Goal: Task Accomplishment & Management: Use online tool/utility

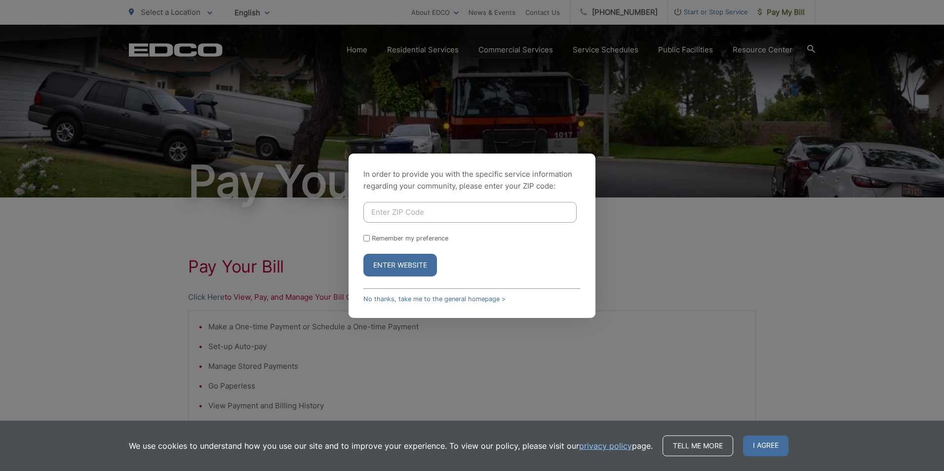
click at [393, 215] on input "Enter ZIP Code" at bounding box center [469, 212] width 213 height 21
click at [436, 298] on link "No thanks, take me to the general homepage >" at bounding box center [434, 298] width 142 height 7
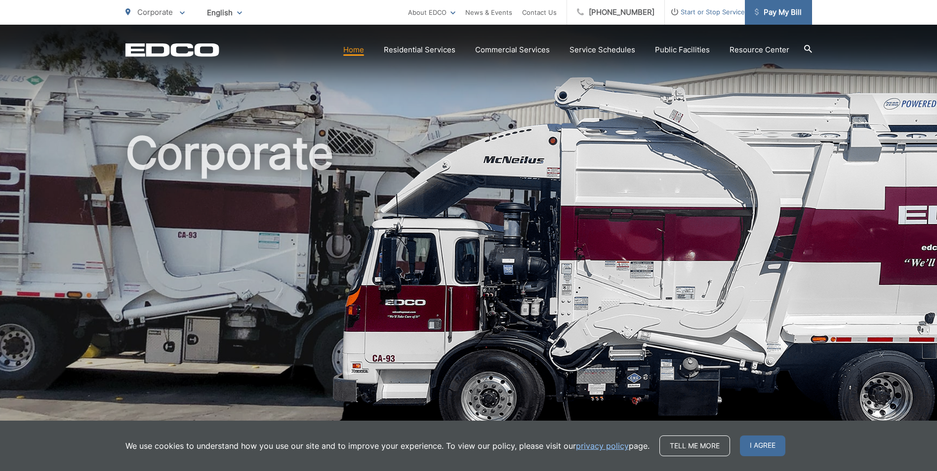
click at [778, 10] on span "Pay My Bill" at bounding box center [777, 12] width 47 height 12
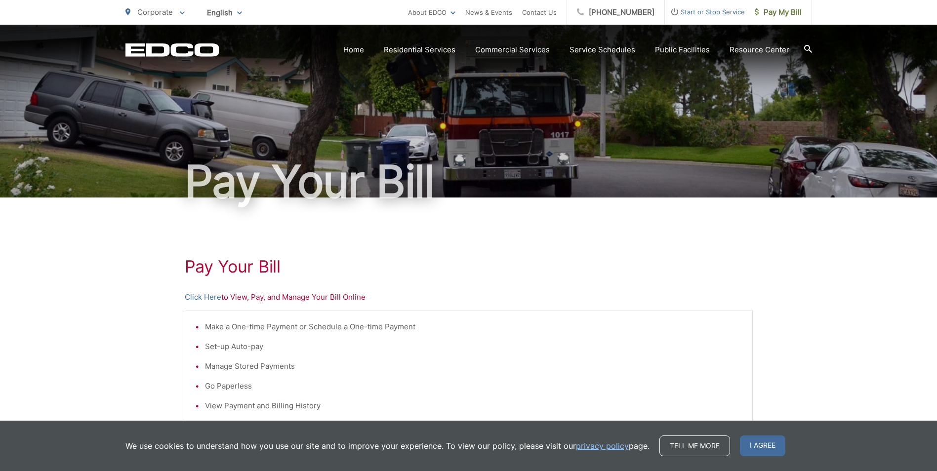
click at [753, 446] on span "I agree" at bounding box center [762, 446] width 45 height 21
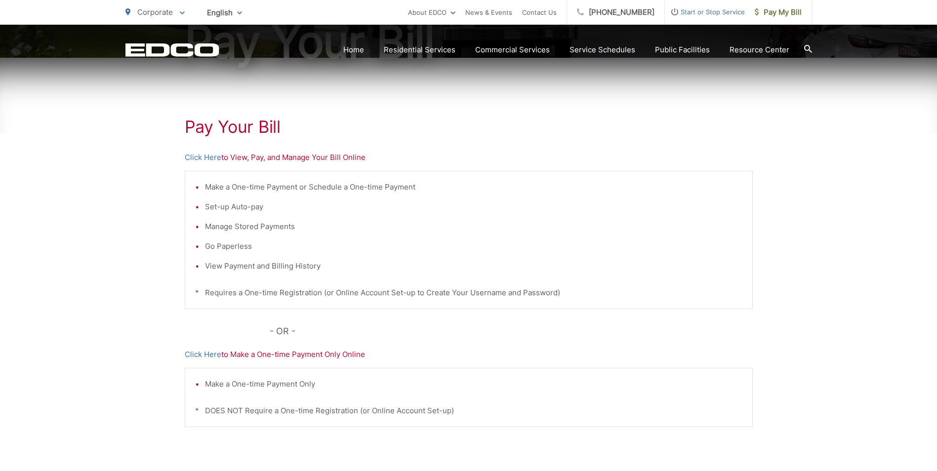
scroll to position [148, 0]
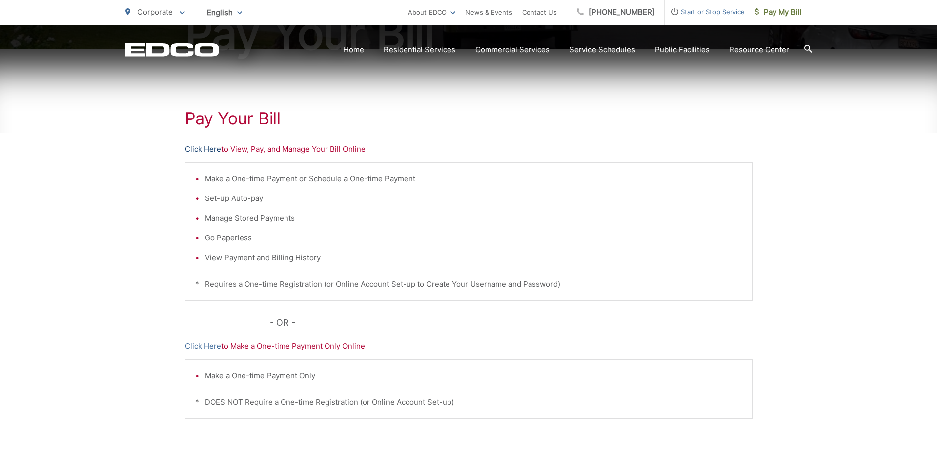
click at [202, 150] on link "Click Here" at bounding box center [203, 149] width 37 height 12
